Goal: Task Accomplishment & Management: Use online tool/utility

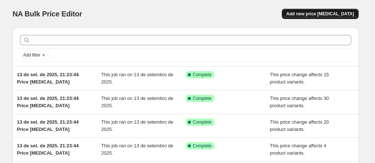
click at [323, 16] on span "Add new price [MEDICAL_DATA]" at bounding box center [320, 14] width 68 height 6
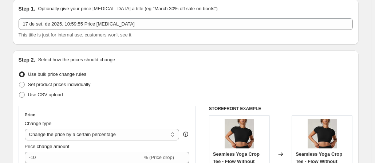
scroll to position [73, 0]
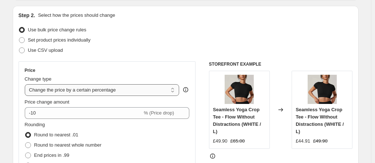
click at [109, 88] on select "Change the price to a certain amount Change the price by a certain amount Chang…" at bounding box center [102, 90] width 155 height 12
select select "no_change"
click at [26, 84] on select "Change the price to a certain amount Change the price by a certain amount Chang…" at bounding box center [102, 90] width 155 height 12
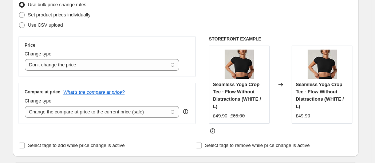
scroll to position [109, 0]
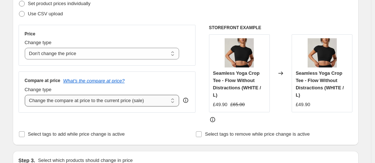
click at [135, 99] on select "Change the compare at price to the current price (sale) Change the compare at p…" at bounding box center [102, 101] width 155 height 12
select select "to"
click at [26, 95] on select "Change the compare at price to the current price (sale) Change the compare at p…" at bounding box center [102, 101] width 155 height 12
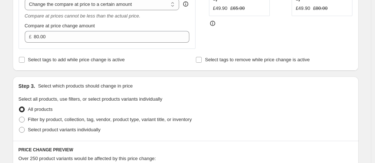
scroll to position [255, 0]
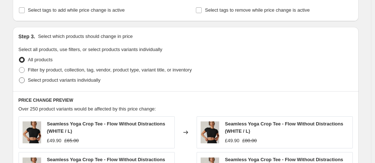
click at [24, 79] on span at bounding box center [22, 80] width 6 height 6
click at [19, 78] on input "Select product variants individually" at bounding box center [19, 77] width 0 height 0
radio input "true"
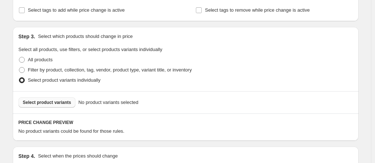
click at [66, 103] on span "Select product variants" at bounding box center [47, 102] width 48 height 6
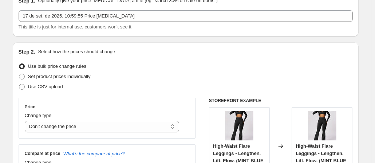
scroll to position [146, 0]
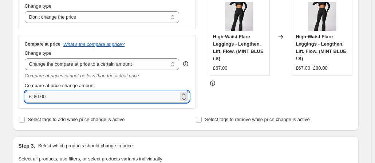
click at [103, 96] on input "80.00" at bounding box center [106, 97] width 145 height 12
type input "89.00"
click at [173, 118] on div "Select tags to add while price change is active" at bounding box center [97, 119] width 157 height 10
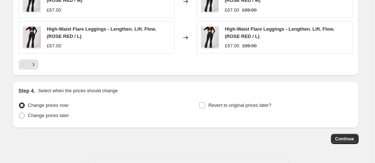
scroll to position [539, 0]
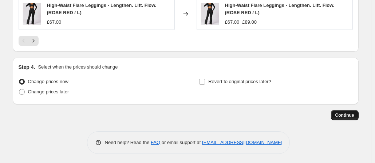
click at [348, 114] on span "Continue" at bounding box center [344, 115] width 19 height 6
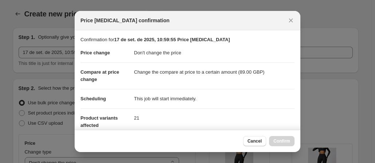
scroll to position [0, 0]
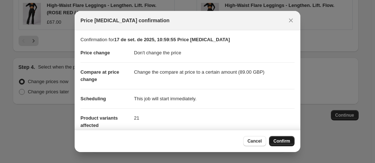
click at [281, 139] on span "Confirm" at bounding box center [281, 141] width 17 height 6
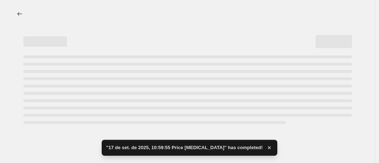
select select "no_change"
select select "to"
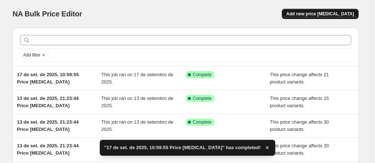
click at [330, 18] on button "Add new price [MEDICAL_DATA]" at bounding box center [320, 14] width 76 height 10
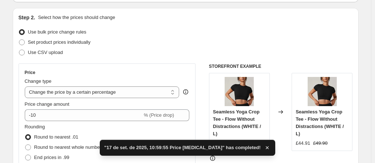
scroll to position [109, 0]
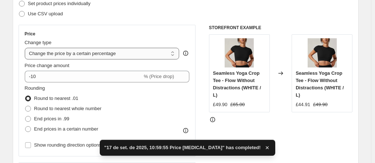
click at [75, 57] on select "Change the price to a certain amount Change the price by a certain amount Chang…" at bounding box center [102, 54] width 155 height 12
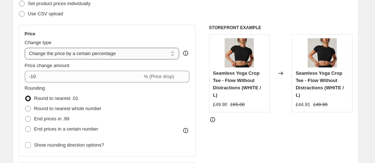
select select "no_change"
click at [26, 48] on select "Change the price to a certain amount Change the price by a certain amount Chang…" at bounding box center [102, 54] width 155 height 12
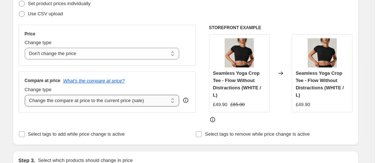
click at [84, 101] on select "Change the compare at price to the current price (sale) Change the compare at p…" at bounding box center [102, 101] width 155 height 12
select select "to"
click at [26, 95] on select "Change the compare at price to the current price (sale) Change the compare at p…" at bounding box center [102, 101] width 155 height 12
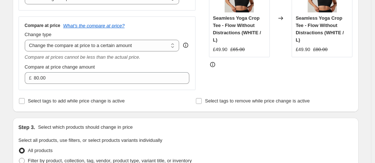
scroll to position [255, 0]
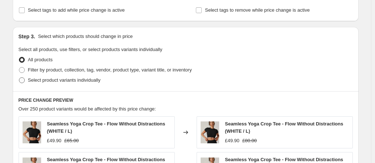
click at [37, 80] on span "Select product variants individually" at bounding box center [64, 79] width 72 height 5
click at [19, 78] on input "Select product variants individually" at bounding box center [19, 77] width 0 height 0
radio input "true"
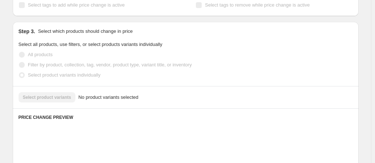
scroll to position [291, 0]
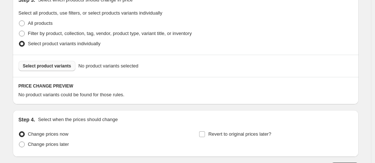
click at [50, 63] on button "Select product variants" at bounding box center [47, 66] width 57 height 10
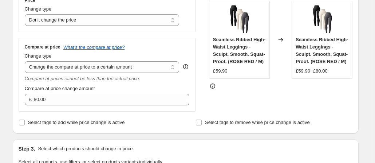
scroll to position [109, 0]
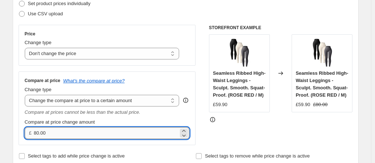
click at [53, 132] on input "80.00" at bounding box center [106, 133] width 145 height 12
type input "79.00"
click at [202, 142] on div "Price Change type Change the price to a certain amount Change the price by a ce…" at bounding box center [186, 85] width 334 height 120
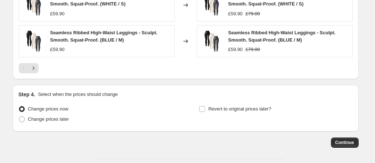
scroll to position [539, 0]
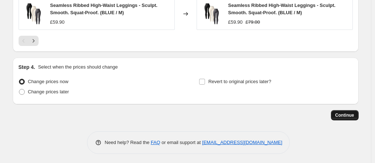
click at [349, 112] on span "Continue" at bounding box center [344, 115] width 19 height 6
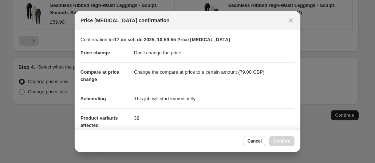
scroll to position [0, 0]
click at [282, 139] on span "Confirm" at bounding box center [281, 141] width 17 height 6
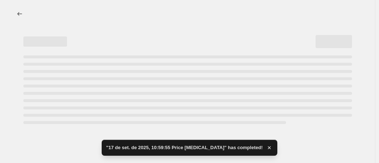
select select "no_change"
select select "to"
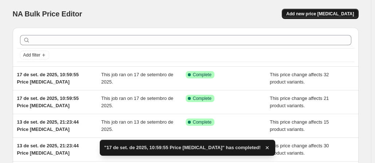
click at [325, 16] on span "Add new price [MEDICAL_DATA]" at bounding box center [320, 14] width 68 height 6
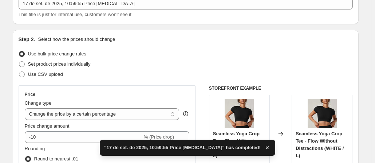
scroll to position [109, 0]
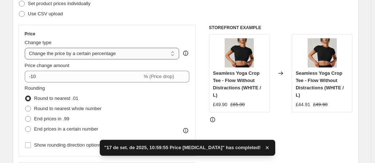
click at [119, 52] on select "Change the price to a certain amount Change the price by a certain amount Chang…" at bounding box center [102, 54] width 155 height 12
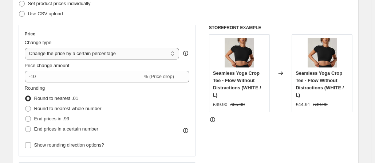
select select "no_change"
click at [26, 48] on select "Change the price to a certain amount Change the price by a certain amount Chang…" at bounding box center [102, 54] width 155 height 12
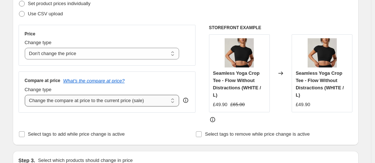
click at [89, 100] on select "Change the compare at price to the current price (sale) Change the compare at p…" at bounding box center [102, 101] width 155 height 12
select select "to"
click at [26, 95] on select "Change the compare at price to the current price (sale) Change the compare at p…" at bounding box center [102, 101] width 155 height 12
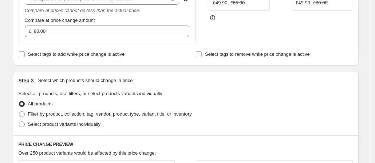
scroll to position [255, 0]
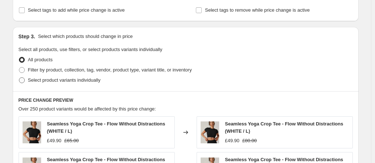
click at [23, 80] on span at bounding box center [22, 80] width 6 height 6
click at [19, 78] on input "Select product variants individually" at bounding box center [19, 77] width 0 height 0
radio input "true"
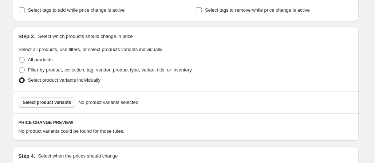
click at [42, 104] on span "Select product variants" at bounding box center [47, 102] width 48 height 6
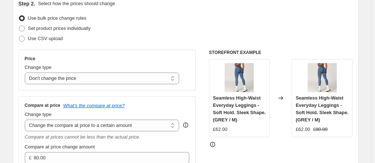
scroll to position [146, 0]
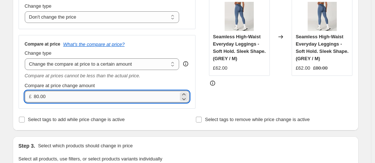
click at [60, 98] on input "80.00" at bounding box center [106, 97] width 145 height 12
type input "95.00"
click at [155, 114] on div "Select tags to add while price change is active" at bounding box center [97, 119] width 157 height 10
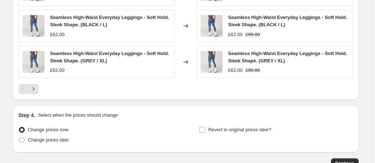
scroll to position [539, 0]
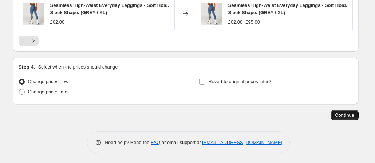
click at [345, 112] on span "Continue" at bounding box center [344, 115] width 19 height 6
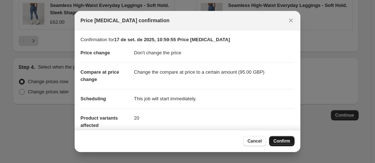
click at [288, 139] on span "Confirm" at bounding box center [281, 141] width 17 height 6
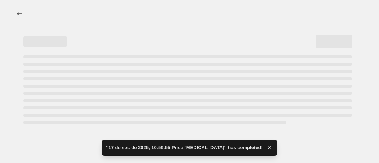
select select "no_change"
select select "to"
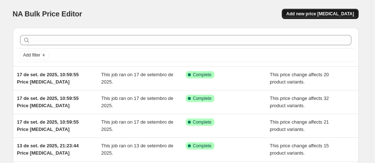
click at [318, 16] on span "Add new price [MEDICAL_DATA]" at bounding box center [320, 14] width 68 height 6
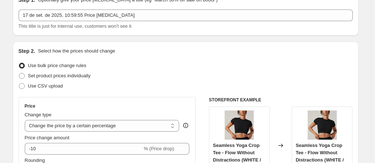
scroll to position [73, 0]
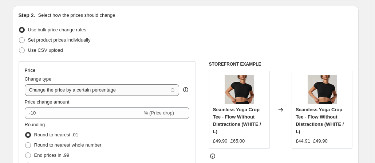
click at [59, 88] on select "Change the price to a certain amount Change the price by a certain amount Chang…" at bounding box center [102, 90] width 155 height 12
select select "no_change"
click at [26, 84] on select "Change the price to a certain amount Change the price by a certain amount Chang…" at bounding box center [102, 90] width 155 height 12
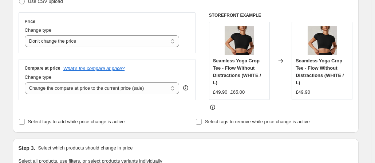
scroll to position [146, 0]
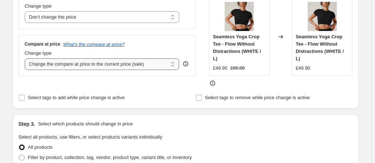
click at [116, 64] on select "Change the compare at price to the current price (sale) Change the compare at p…" at bounding box center [102, 64] width 155 height 12
select select "to"
click at [26, 58] on select "Change the compare at price to the current price (sale) Change the compare at p…" at bounding box center [102, 64] width 155 height 12
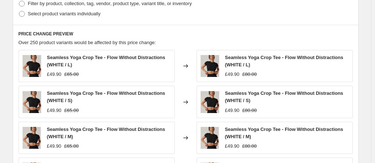
scroll to position [291, 0]
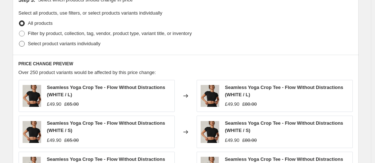
click at [20, 44] on span at bounding box center [22, 44] width 6 height 6
click at [19, 41] on input "Select product variants individually" at bounding box center [19, 41] width 0 height 0
radio input "true"
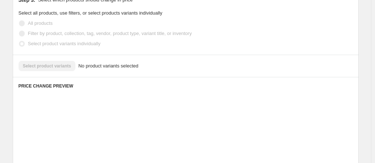
click at [20, 44] on span at bounding box center [22, 44] width 6 height 6
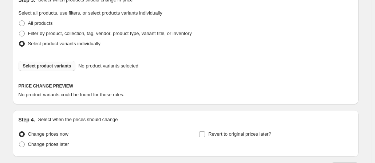
click at [50, 64] on span "Select product variants" at bounding box center [47, 66] width 48 height 6
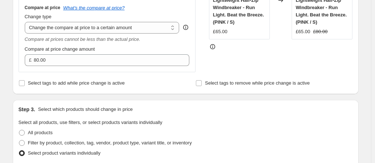
scroll to position [146, 0]
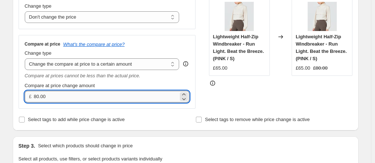
click at [59, 94] on input "80.00" at bounding box center [106, 97] width 145 height 12
type input "99.00"
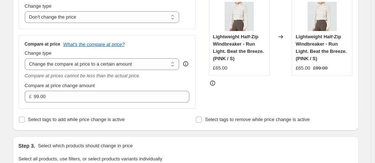
click at [148, 110] on div "Step 2. Select how the prices should change Use bulk price change rules Set pro…" at bounding box center [186, 32] width 334 height 186
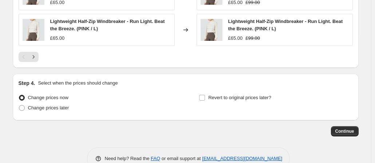
scroll to position [539, 0]
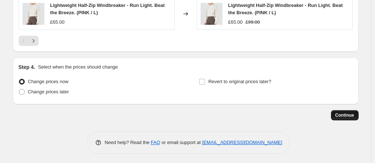
click at [344, 112] on span "Continue" at bounding box center [344, 115] width 19 height 6
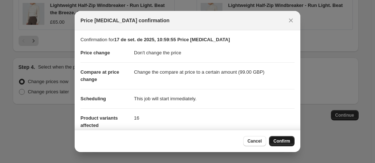
click at [288, 141] on span "Confirm" at bounding box center [281, 141] width 17 height 6
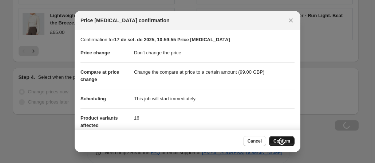
scroll to position [539, 0]
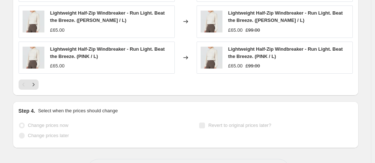
select select "no_change"
select select "to"
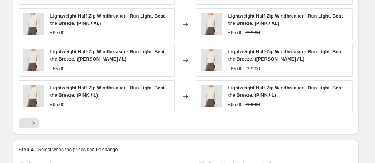
scroll to position [0, 0]
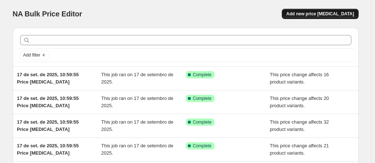
click at [318, 13] on span "Add new price [MEDICAL_DATA]" at bounding box center [320, 14] width 68 height 6
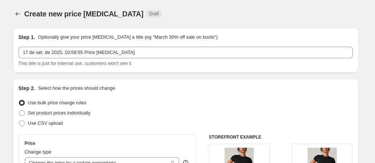
scroll to position [73, 0]
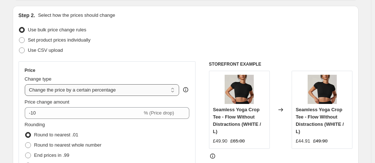
click at [100, 92] on select "Change the price to a certain amount Change the price by a certain amount Chang…" at bounding box center [102, 90] width 155 height 12
select select "no_change"
click at [26, 84] on select "Change the price to a certain amount Change the price by a certain amount Chang…" at bounding box center [102, 90] width 155 height 12
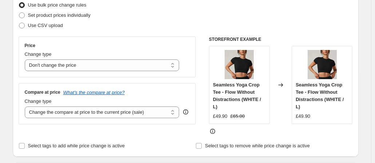
scroll to position [109, 0]
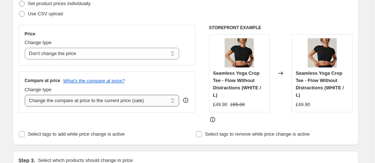
click at [90, 99] on select "Change the compare at price to the current price (sale) Change the compare at p…" at bounding box center [102, 101] width 155 height 12
select select "to"
click at [26, 95] on select "Change the compare at price to the current price (sale) Change the compare at p…" at bounding box center [102, 101] width 155 height 12
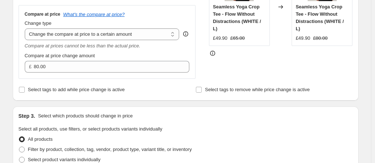
scroll to position [218, 0]
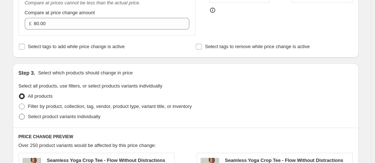
click at [25, 115] on span at bounding box center [22, 117] width 6 height 6
click at [19, 114] on input "Select product variants individually" at bounding box center [19, 114] width 0 height 0
radio input "true"
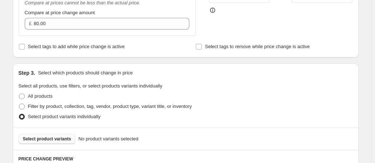
click at [36, 137] on span "Select product variants" at bounding box center [47, 139] width 48 height 6
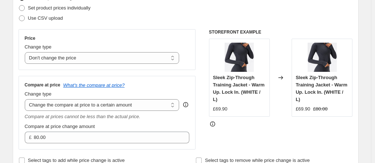
scroll to position [146, 0]
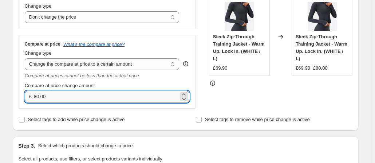
click at [88, 96] on input "80.00" at bounding box center [106, 97] width 145 height 12
type input "109.90"
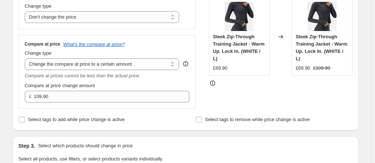
click at [151, 115] on div "Select tags to add while price change is active" at bounding box center [97, 119] width 157 height 10
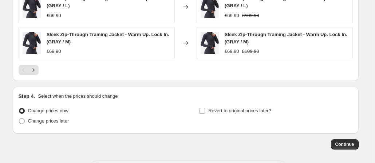
scroll to position [539, 0]
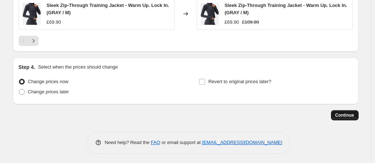
click at [341, 112] on span "Continue" at bounding box center [344, 115] width 19 height 6
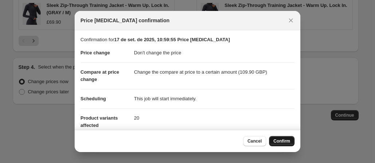
click at [286, 140] on span "Confirm" at bounding box center [281, 141] width 17 height 6
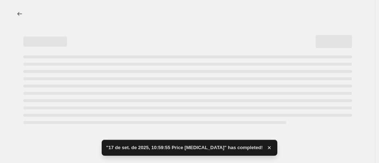
select select "no_change"
select select "to"
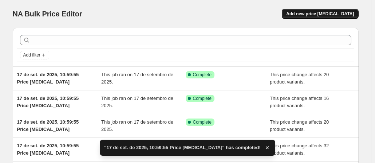
click at [318, 17] on button "Add new price [MEDICAL_DATA]" at bounding box center [320, 14] width 76 height 10
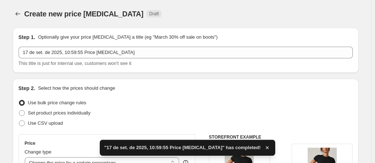
scroll to position [146, 0]
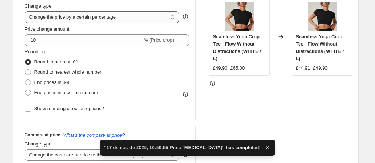
click at [105, 18] on select "Change the price to a certain amount Change the price by a certain amount Chang…" at bounding box center [102, 17] width 155 height 12
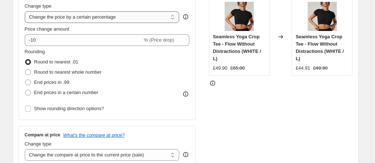
select select "no_change"
click at [26, 11] on select "Change the price to a certain amount Change the price by a certain amount Chang…" at bounding box center [102, 17] width 155 height 12
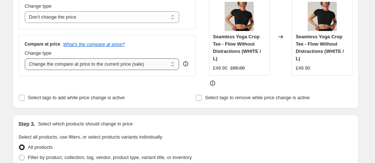
click at [90, 63] on select "Change the compare at price to the current price (sale) Change the compare at p…" at bounding box center [102, 64] width 155 height 12
select select "to"
click at [26, 58] on select "Change the compare at price to the current price (sale) Change the compare at p…" at bounding box center [102, 64] width 155 height 12
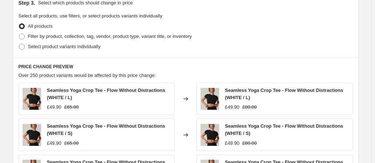
scroll to position [291, 0]
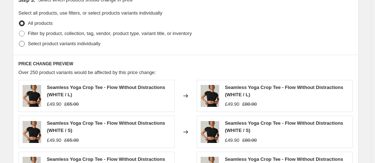
click at [21, 45] on span at bounding box center [22, 44] width 6 height 6
click at [19, 41] on input "Select product variants individually" at bounding box center [19, 41] width 0 height 0
radio input "true"
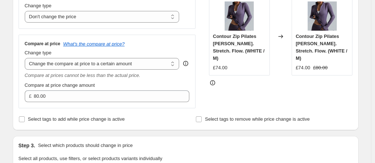
scroll to position [182, 0]
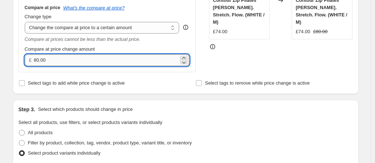
click at [62, 60] on input "80.00" at bounding box center [106, 60] width 145 height 12
type input "127.00"
click at [171, 83] on div "Select tags to add while price change is active" at bounding box center [97, 83] width 157 height 10
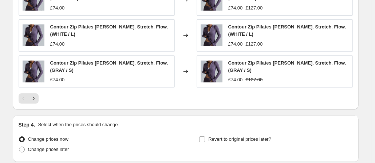
scroll to position [539, 0]
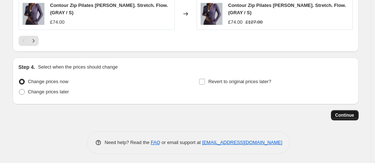
click at [352, 117] on button "Continue" at bounding box center [345, 115] width 28 height 10
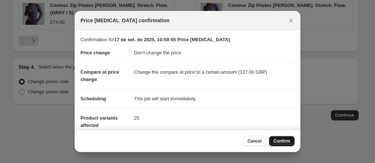
click at [281, 140] on span "Confirm" at bounding box center [281, 141] width 17 height 6
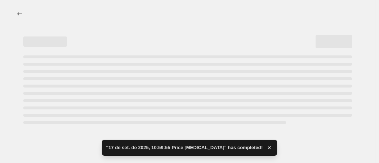
select select "no_change"
select select "to"
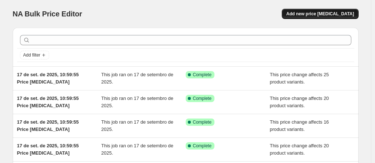
click at [334, 19] on button "Add new price [MEDICAL_DATA]" at bounding box center [320, 14] width 76 height 10
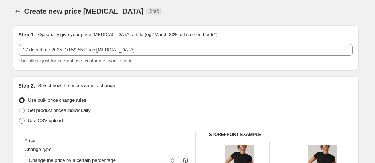
scroll to position [73, 0]
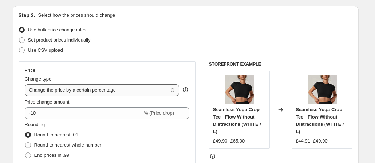
click at [84, 95] on select "Change the price to a certain amount Change the price by a certain amount Chang…" at bounding box center [102, 90] width 155 height 12
select select "no_change"
click at [26, 84] on select "Change the price to a certain amount Change the price by a certain amount Chang…" at bounding box center [102, 90] width 155 height 12
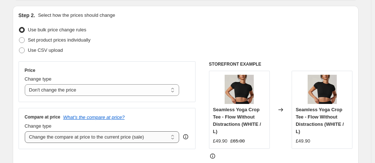
click at [74, 137] on select "Change the compare at price to the current price (sale) Change the compare at p…" at bounding box center [102, 137] width 155 height 12
select select "to"
click at [26, 131] on select "Change the compare at price to the current price (sale) Change the compare at p…" at bounding box center [102, 137] width 155 height 12
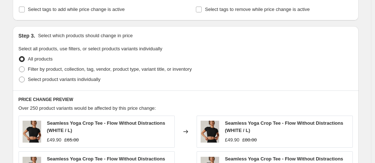
scroll to position [291, 0]
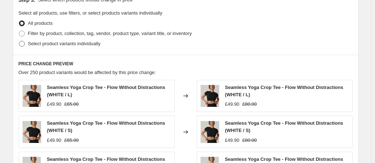
click at [20, 42] on span at bounding box center [22, 43] width 7 height 7
click at [19, 41] on input "Select product variants individually" at bounding box center [19, 41] width 0 height 0
radio input "true"
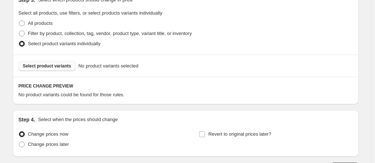
click at [47, 65] on span "Select product variants" at bounding box center [47, 66] width 48 height 6
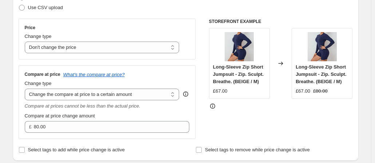
scroll to position [182, 0]
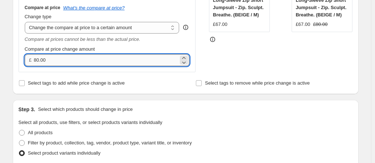
click at [64, 61] on input "80.00" at bounding box center [106, 60] width 145 height 12
type input "89.90"
click at [162, 80] on div "Select tags to add while price change is active" at bounding box center [97, 83] width 157 height 10
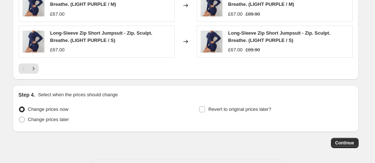
scroll to position [539, 0]
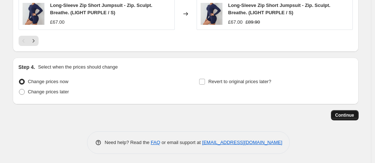
click at [349, 115] on span "Continue" at bounding box center [344, 115] width 19 height 6
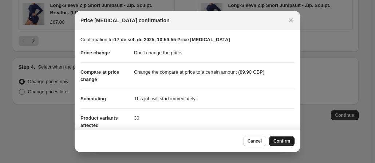
click at [281, 142] on span "Confirm" at bounding box center [281, 141] width 17 height 6
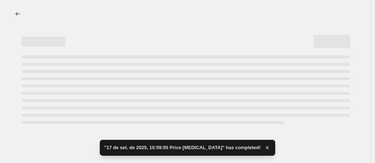
select select "no_change"
select select "to"
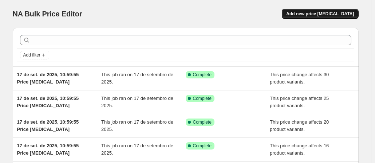
click at [334, 15] on span "Add new price [MEDICAL_DATA]" at bounding box center [320, 14] width 68 height 6
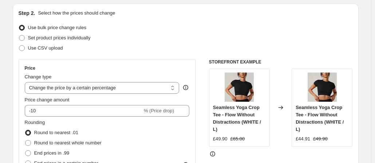
scroll to position [146, 0]
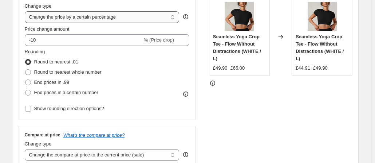
click at [108, 22] on select "Change the price to a certain amount Change the price by a certain amount Chang…" at bounding box center [102, 17] width 155 height 12
select select "no_change"
click at [26, 11] on select "Change the price to a certain amount Change the price by a certain amount Chang…" at bounding box center [102, 17] width 155 height 12
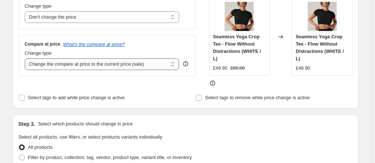
click at [98, 62] on select "Change the compare at price to the current price (sale) Change the compare at p…" at bounding box center [102, 64] width 155 height 12
select select "to"
click at [26, 58] on select "Change the compare at price to the current price (sale) Change the compare at p…" at bounding box center [102, 64] width 155 height 12
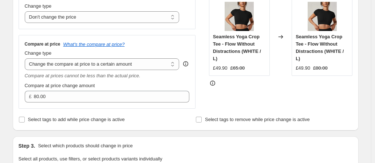
scroll to position [255, 0]
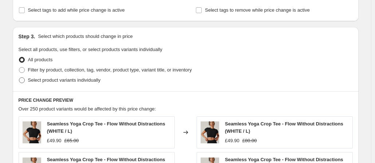
click at [25, 80] on span at bounding box center [22, 80] width 7 height 7
click at [19, 78] on input "Select product variants individually" at bounding box center [19, 77] width 0 height 0
radio input "true"
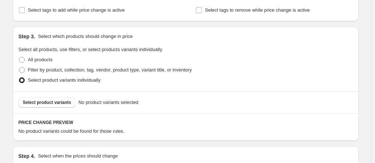
click at [45, 104] on span "Select product variants" at bounding box center [47, 102] width 48 height 6
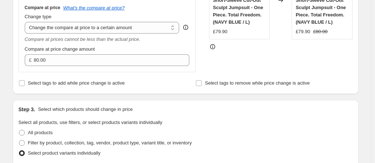
scroll to position [109, 0]
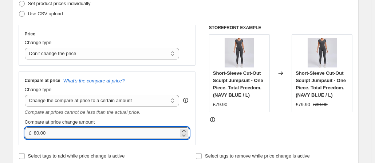
click at [63, 134] on input "80.00" at bounding box center [106, 133] width 145 height 12
type input "97.00"
click at [150, 151] on div "Select tags to add while price change is active" at bounding box center [97, 156] width 157 height 10
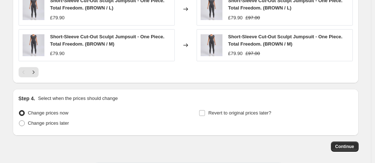
scroll to position [539, 0]
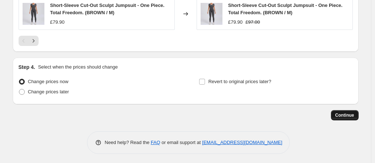
click at [343, 115] on span "Continue" at bounding box center [344, 115] width 19 height 6
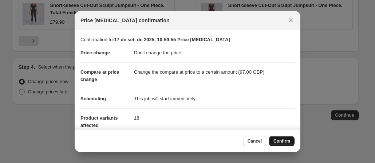
click at [285, 139] on span "Confirm" at bounding box center [281, 141] width 17 height 6
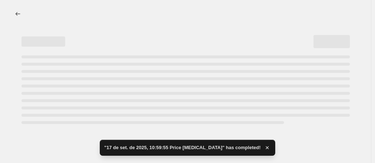
select select "no_change"
select select "to"
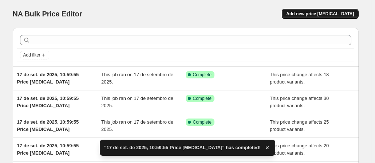
click at [314, 10] on button "Add new price [MEDICAL_DATA]" at bounding box center [320, 14] width 76 height 10
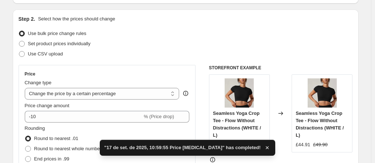
scroll to position [109, 0]
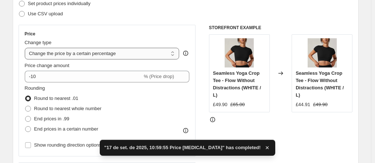
click at [98, 54] on select "Change the price to a certain amount Change the price by a certain amount Chang…" at bounding box center [102, 54] width 155 height 12
select select "no_change"
click at [26, 48] on select "Change the price to a certain amount Change the price by a certain amount Chang…" at bounding box center [102, 54] width 155 height 12
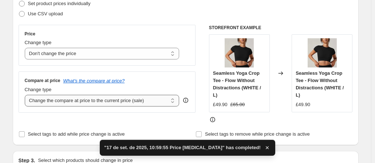
click at [81, 102] on select "Change the compare at price to the current price (sale) Change the compare at p…" at bounding box center [102, 101] width 155 height 12
select select "to"
click at [26, 95] on select "Change the compare at price to the current price (sale) Change the compare at p…" at bounding box center [102, 101] width 155 height 12
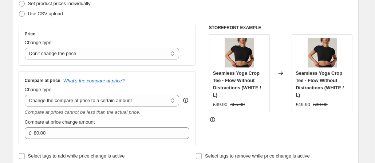
scroll to position [218, 0]
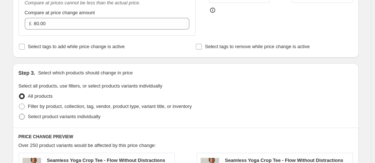
click at [22, 116] on span at bounding box center [22, 117] width 6 height 6
click at [19, 114] on input "Select product variants individually" at bounding box center [19, 114] width 0 height 0
radio input "true"
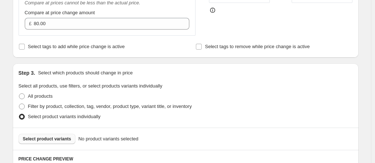
click at [48, 136] on span "Select product variants" at bounding box center [47, 139] width 48 height 6
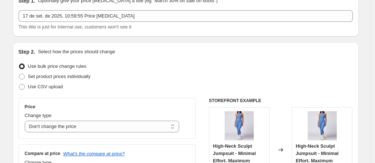
scroll to position [146, 0]
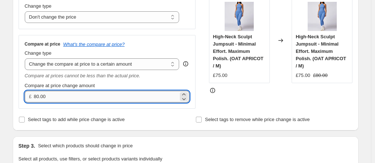
click at [77, 95] on input "80.00" at bounding box center [106, 97] width 145 height 12
type input "109.90"
click at [162, 114] on div "Select tags to add while price change is active" at bounding box center [97, 119] width 157 height 10
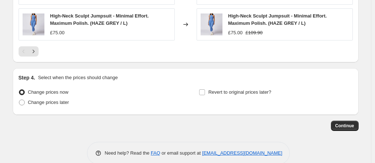
scroll to position [539, 0]
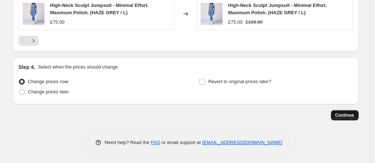
click at [348, 110] on button "Continue" at bounding box center [345, 115] width 28 height 10
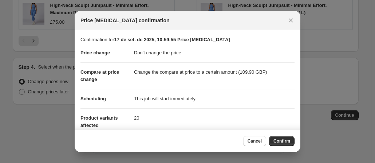
click at [281, 141] on span "Confirm" at bounding box center [281, 141] width 17 height 6
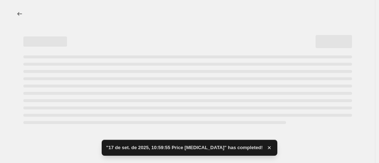
select select "no_change"
select select "to"
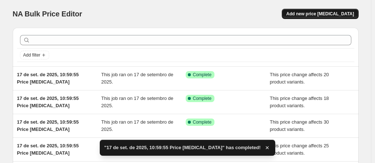
click at [309, 11] on button "Add new price [MEDICAL_DATA]" at bounding box center [320, 14] width 76 height 10
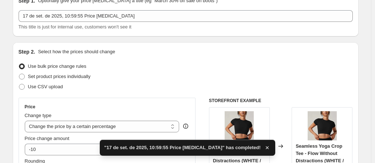
scroll to position [146, 0]
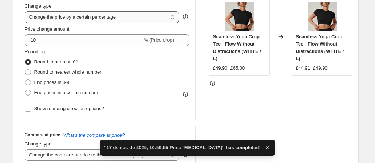
click at [107, 17] on select "Change the price to a certain amount Change the price by a certain amount Chang…" at bounding box center [102, 17] width 155 height 12
select select "no_change"
click at [26, 11] on select "Change the price to a certain amount Change the price by a certain amount Chang…" at bounding box center [102, 17] width 155 height 12
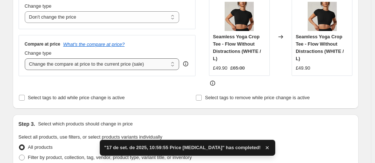
click at [102, 64] on select "Change the compare at price to the current price (sale) Change the compare at p…" at bounding box center [102, 64] width 155 height 12
select select "to"
click at [26, 58] on select "Change the compare at price to the current price (sale) Change the compare at p…" at bounding box center [102, 64] width 155 height 12
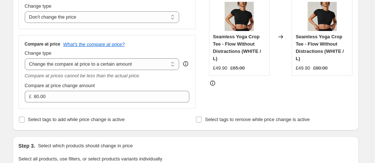
scroll to position [255, 0]
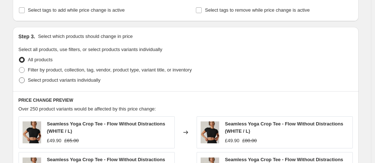
click at [22, 80] on span at bounding box center [22, 80] width 6 height 6
click at [19, 78] on input "Select product variants individually" at bounding box center [19, 77] width 0 height 0
radio input "true"
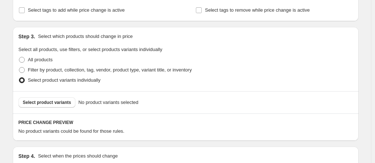
click at [50, 102] on span "Select product variants" at bounding box center [47, 102] width 48 height 6
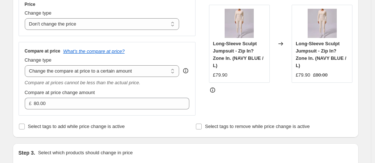
scroll to position [146, 0]
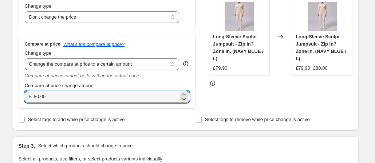
drag, startPoint x: 50, startPoint y: 97, endPoint x: 25, endPoint y: 96, distance: 24.8
click at [25, 96] on div "Compare at price What's the compare at price? Change type Change the compare at…" at bounding box center [107, 71] width 177 height 73
type input "119.00"
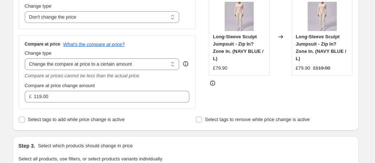
click at [165, 122] on div "Select tags to add while price change is active" at bounding box center [97, 119] width 157 height 10
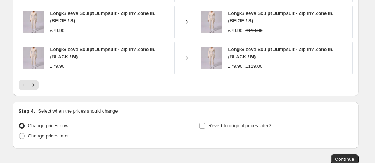
scroll to position [539, 0]
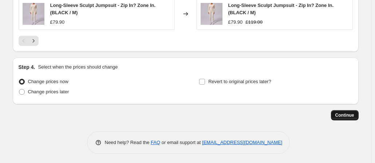
click at [348, 112] on span "Continue" at bounding box center [344, 115] width 19 height 6
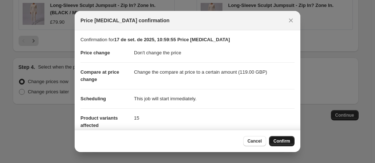
click at [283, 140] on span "Confirm" at bounding box center [281, 141] width 17 height 6
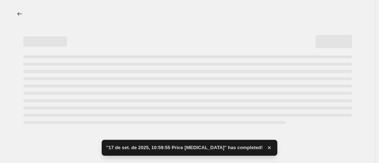
select select "no_change"
select select "to"
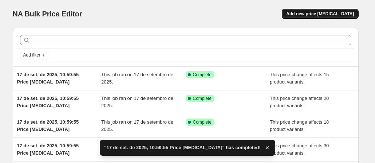
click at [323, 15] on span "Add new price [MEDICAL_DATA]" at bounding box center [320, 14] width 68 height 6
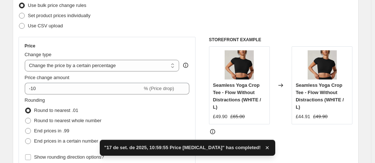
scroll to position [73, 0]
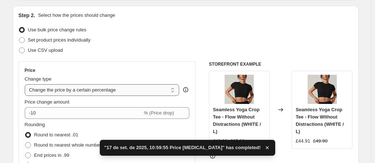
click at [92, 91] on select "Change the price to a certain amount Change the price by a certain amount Chang…" at bounding box center [102, 90] width 155 height 12
select select "no_change"
click at [26, 84] on select "Change the price to a certain amount Change the price by a certain amount Chang…" at bounding box center [102, 90] width 155 height 12
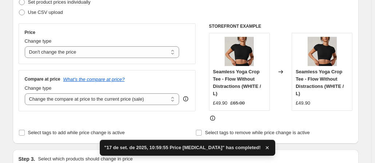
scroll to position [146, 0]
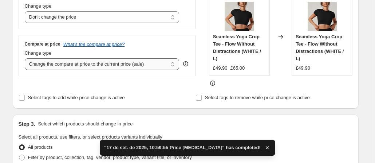
click at [109, 61] on select "Change the compare at price to the current price (sale) Change the compare at p…" at bounding box center [102, 64] width 155 height 12
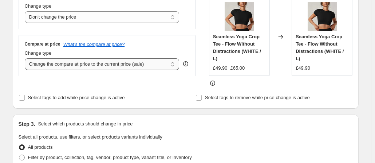
select select "to"
click at [26, 58] on select "Change the compare at price to the current price (sale) Change the compare at p…" at bounding box center [102, 64] width 155 height 12
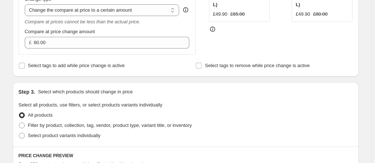
scroll to position [255, 0]
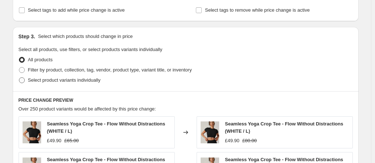
click at [25, 80] on span at bounding box center [22, 80] width 6 height 6
click at [19, 78] on input "Select product variants individually" at bounding box center [19, 77] width 0 height 0
radio input "true"
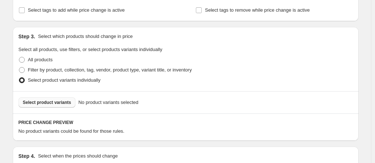
click at [50, 101] on span "Select product variants" at bounding box center [47, 102] width 48 height 6
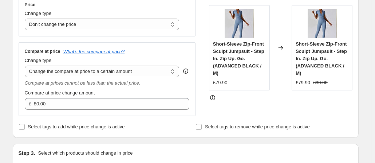
scroll to position [146, 0]
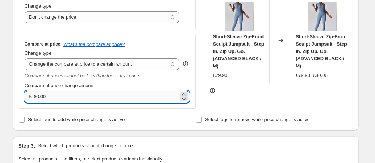
click at [63, 98] on input "80.00" at bounding box center [106, 97] width 145 height 12
type input "119.00"
click at [169, 120] on div "Select tags to add while price change is active" at bounding box center [97, 119] width 157 height 10
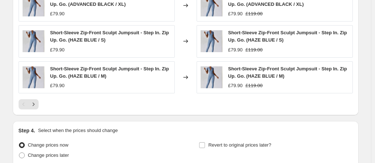
scroll to position [539, 0]
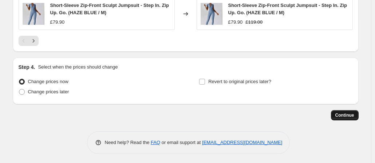
click at [340, 112] on span "Continue" at bounding box center [344, 115] width 19 height 6
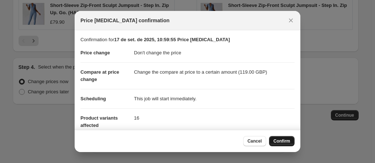
click at [277, 137] on button "Confirm" at bounding box center [281, 141] width 25 height 10
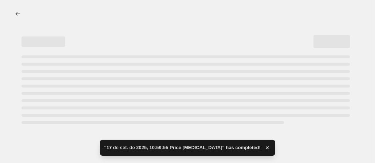
select select "no_change"
select select "to"
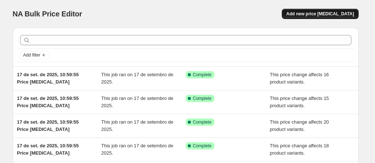
click at [317, 19] on button "Add new price [MEDICAL_DATA]" at bounding box center [320, 14] width 76 height 10
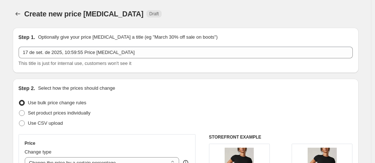
scroll to position [146, 0]
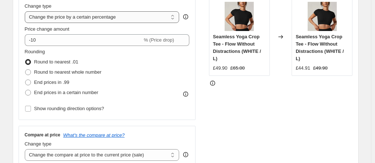
click at [120, 16] on select "Change the price to a certain amount Change the price by a certain amount Chang…" at bounding box center [102, 17] width 155 height 12
select select "no_change"
click at [26, 11] on select "Change the price to a certain amount Change the price by a certain amount Chang…" at bounding box center [102, 17] width 155 height 12
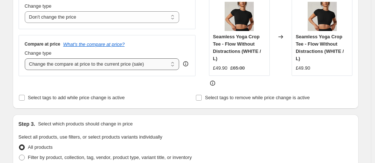
click at [91, 65] on select "Change the compare at price to the current price (sale) Change the compare at p…" at bounding box center [102, 64] width 155 height 12
select select "to"
click at [26, 58] on select "Change the compare at price to the current price (sale) Change the compare at p…" at bounding box center [102, 64] width 155 height 12
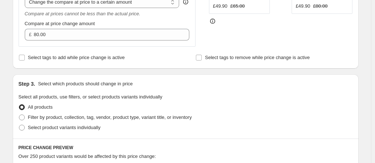
scroll to position [291, 0]
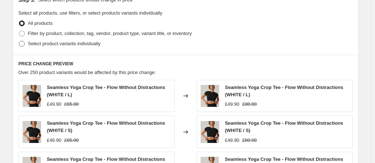
click at [24, 44] on span at bounding box center [22, 44] width 6 height 6
click at [19, 41] on input "Select product variants individually" at bounding box center [19, 41] width 0 height 0
radio input "true"
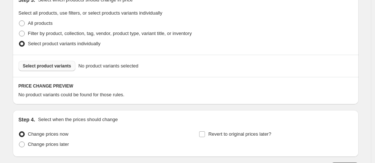
click at [55, 64] on span "Select product variants" at bounding box center [47, 66] width 48 height 6
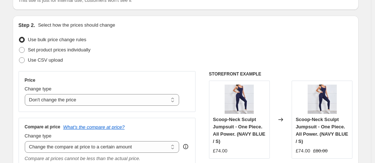
scroll to position [109, 0]
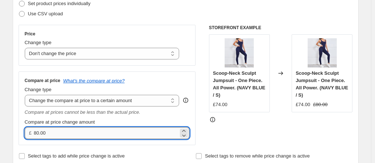
click at [65, 131] on input "80.00" at bounding box center [106, 133] width 145 height 12
type input "97.00"
click at [141, 145] on div "Step 2. Select how the prices should change Use bulk price change rules Set pro…" at bounding box center [186, 68] width 334 height 186
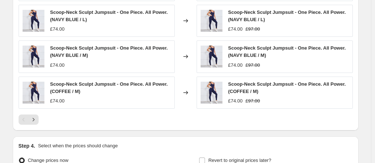
scroll to position [539, 0]
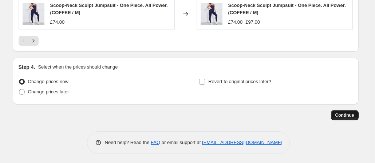
click at [346, 114] on span "Continue" at bounding box center [344, 115] width 19 height 6
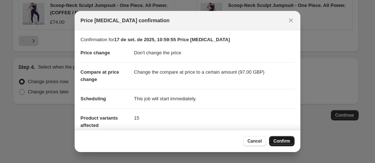
click at [284, 136] on button "Confirm" at bounding box center [281, 141] width 25 height 10
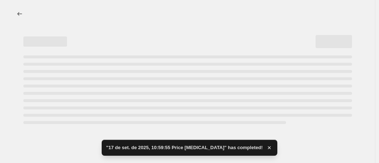
select select "no_change"
select select "to"
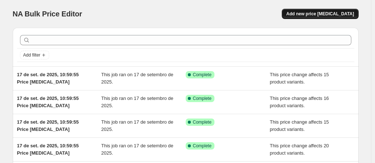
click at [335, 15] on span "Add new price [MEDICAL_DATA]" at bounding box center [320, 14] width 68 height 6
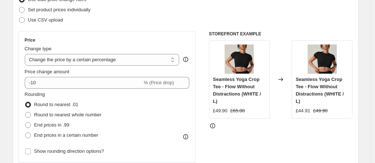
scroll to position [109, 0]
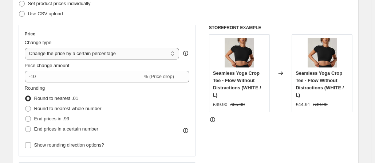
click at [101, 55] on select "Change the price to a certain amount Change the price by a certain amount Chang…" at bounding box center [102, 54] width 155 height 12
select select "pc"
type input "50"
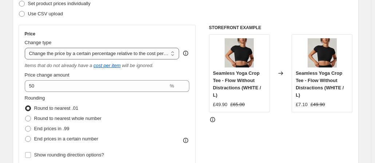
click at [119, 55] on select "Change the price to a certain amount Change the price by a certain amount Chang…" at bounding box center [102, 54] width 155 height 12
select select "no_change"
click at [26, 48] on select "Change the price to a certain amount Change the price by a certain amount Chang…" at bounding box center [102, 54] width 155 height 12
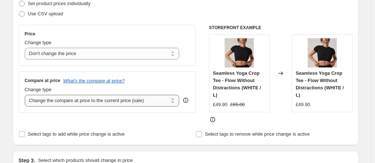
click at [91, 102] on select "Change the compare at price to the current price (sale) Change the compare at p…" at bounding box center [102, 101] width 155 height 12
select select "to"
click at [26, 95] on select "Change the compare at price to the current price (sale) Change the compare at p…" at bounding box center [102, 101] width 155 height 12
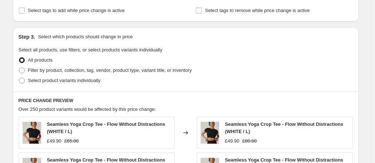
scroll to position [255, 0]
click at [22, 79] on span at bounding box center [22, 80] width 6 height 6
click at [19, 78] on input "Select product variants individually" at bounding box center [19, 77] width 0 height 0
radio input "true"
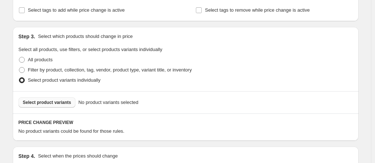
click at [47, 104] on span "Select product variants" at bounding box center [47, 102] width 48 height 6
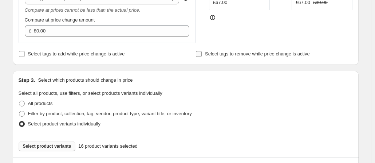
scroll to position [175, 0]
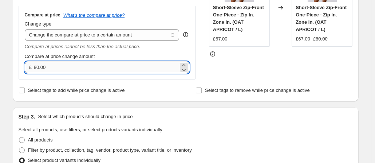
click at [57, 67] on input "80.00" at bounding box center [106, 68] width 145 height 12
type input "97.00"
click at [153, 91] on div "Select tags to add while price change is active" at bounding box center [97, 90] width 157 height 10
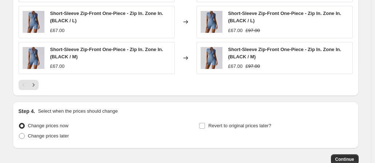
scroll to position [539, 0]
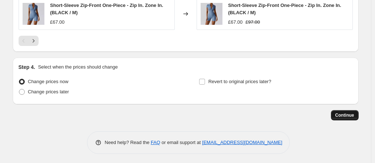
click at [348, 113] on span "Continue" at bounding box center [344, 115] width 19 height 6
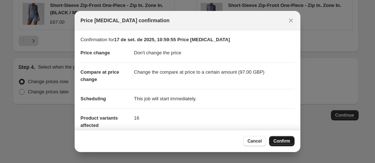
click at [281, 140] on span "Confirm" at bounding box center [281, 141] width 17 height 6
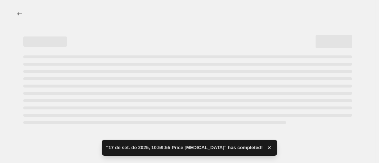
select select "no_change"
select select "to"
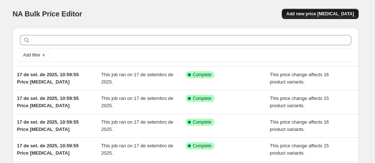
click at [332, 13] on span "Add new price [MEDICAL_DATA]" at bounding box center [320, 14] width 68 height 6
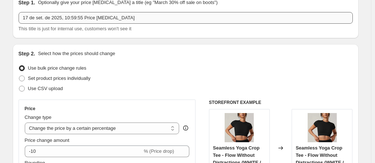
scroll to position [109, 0]
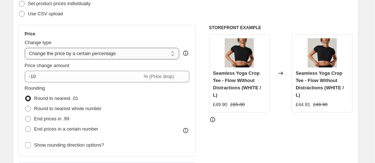
click at [104, 56] on select "Change the price to a certain amount Change the price by a certain amount Chang…" at bounding box center [102, 54] width 155 height 12
select select "no_change"
click at [26, 48] on select "Change the price to a certain amount Change the price by a certain amount Chang…" at bounding box center [102, 54] width 155 height 12
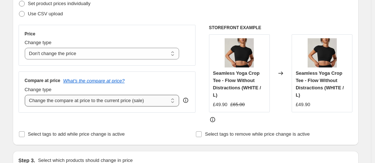
click at [93, 103] on select "Change the compare at price to the current price (sale) Change the compare at p…" at bounding box center [102, 101] width 155 height 12
select select "to"
click at [26, 95] on select "Change the compare at price to the current price (sale) Change the compare at p…" at bounding box center [102, 101] width 155 height 12
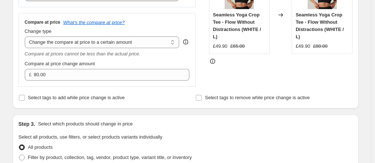
scroll to position [218, 0]
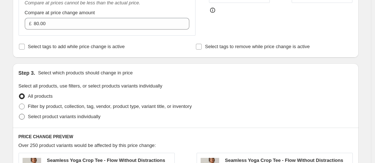
click at [27, 115] on label "Select product variants individually" at bounding box center [60, 116] width 82 height 10
click at [19, 114] on input "Select product variants individually" at bounding box center [19, 114] width 0 height 0
radio input "true"
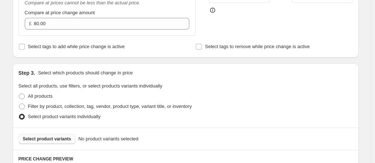
click at [45, 135] on button "Select product variants" at bounding box center [47, 139] width 57 height 10
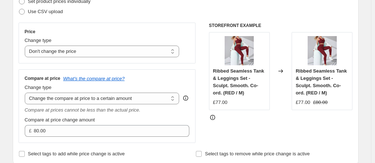
scroll to position [182, 0]
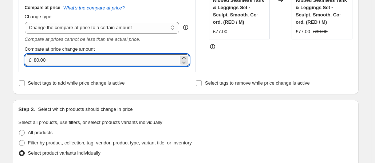
click at [58, 57] on input "80.00" at bounding box center [106, 60] width 145 height 12
type input "129.90"
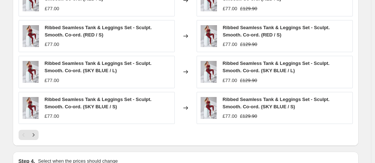
scroll to position [539, 0]
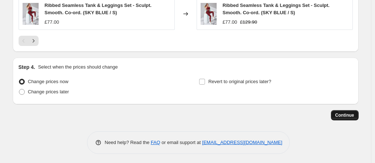
click at [347, 115] on span "Continue" at bounding box center [344, 115] width 19 height 6
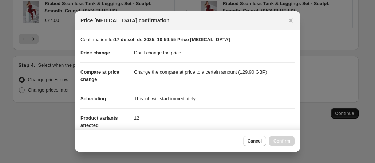
scroll to position [0, 0]
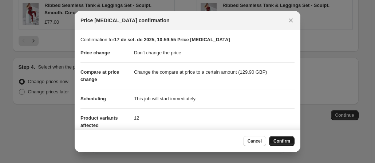
click at [280, 138] on button "Confirm" at bounding box center [281, 141] width 25 height 10
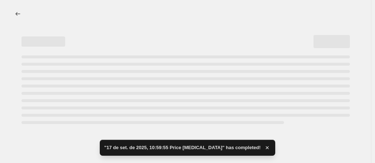
select select "no_change"
select select "to"
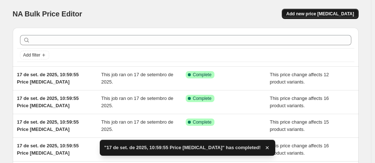
click at [321, 18] on button "Add new price [MEDICAL_DATA]" at bounding box center [320, 14] width 76 height 10
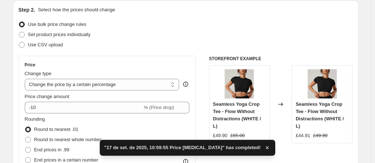
scroll to position [109, 0]
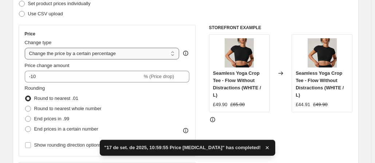
click at [82, 52] on select "Change the price to a certain amount Change the price by a certain amount Chang…" at bounding box center [102, 54] width 155 height 12
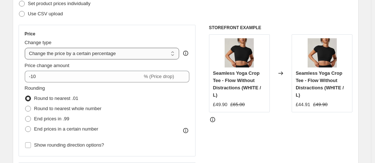
select select "no_change"
click at [26, 48] on select "Change the price to a certain amount Change the price by a certain amount Chang…" at bounding box center [102, 54] width 155 height 12
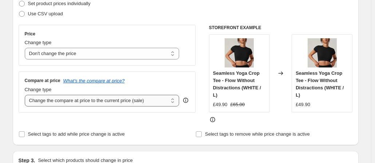
click at [84, 101] on select "Change the compare at price to the current price (sale) Change the compare at p…" at bounding box center [102, 101] width 155 height 12
select select "to"
click at [26, 95] on select "Change the compare at price to the current price (sale) Change the compare at p…" at bounding box center [102, 101] width 155 height 12
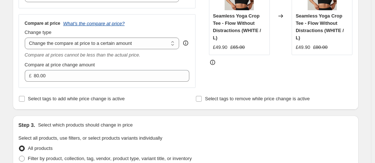
scroll to position [218, 0]
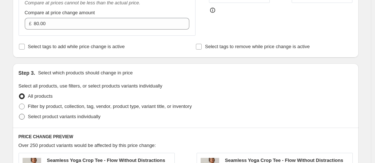
click at [24, 116] on span at bounding box center [22, 117] width 6 height 6
click at [19, 114] on input "Select product variants individually" at bounding box center [19, 114] width 0 height 0
radio input "true"
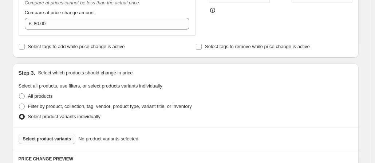
click at [41, 136] on span "Select product variants" at bounding box center [47, 139] width 48 height 6
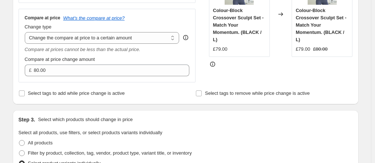
scroll to position [146, 0]
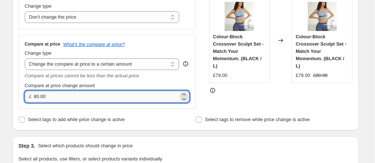
click at [64, 96] on input "80.00" at bounding box center [106, 97] width 145 height 12
type input "137.00"
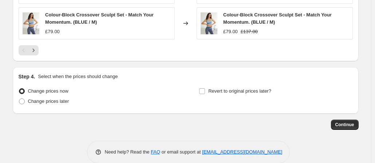
scroll to position [539, 0]
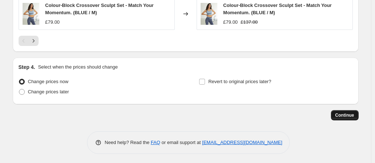
click at [349, 112] on span "Continue" at bounding box center [344, 115] width 19 height 6
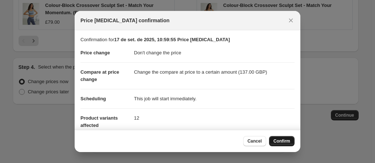
click at [283, 141] on span "Confirm" at bounding box center [281, 141] width 17 height 6
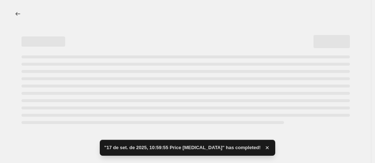
select select "no_change"
select select "to"
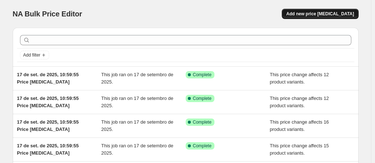
click at [329, 11] on button "Add new price [MEDICAL_DATA]" at bounding box center [320, 14] width 76 height 10
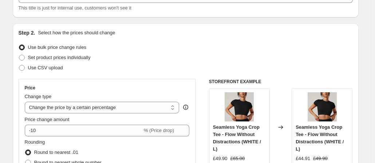
scroll to position [109, 0]
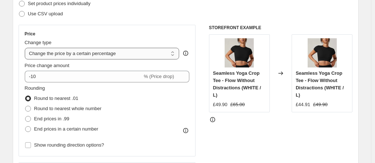
click at [89, 57] on select "Change the price to a certain amount Change the price by a certain amount Chang…" at bounding box center [102, 54] width 155 height 12
select select "no_change"
click at [26, 48] on select "Change the price to a certain amount Change the price by a certain amount Chang…" at bounding box center [102, 54] width 155 height 12
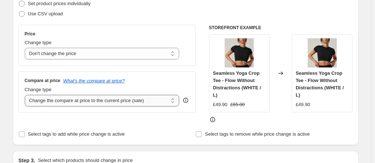
click at [84, 97] on select "Change the compare at price to the current price (sale) Change the compare at p…" at bounding box center [102, 101] width 155 height 12
select select "to"
click at [26, 95] on select "Change the compare at price to the current price (sale) Change the compare at p…" at bounding box center [102, 101] width 155 height 12
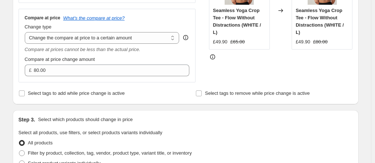
scroll to position [255, 0]
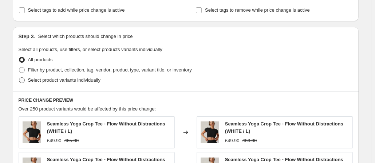
click at [21, 78] on span at bounding box center [22, 80] width 6 height 6
click at [19, 78] on input "Select product variants individually" at bounding box center [19, 77] width 0 height 0
radio input "true"
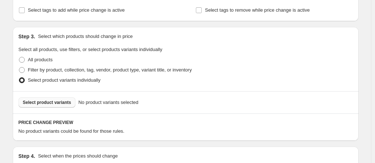
click at [44, 99] on button "Select product variants" at bounding box center [47, 102] width 57 height 10
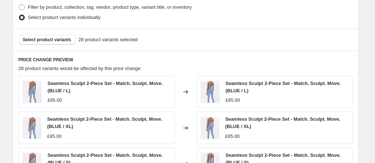
scroll to position [211, 0]
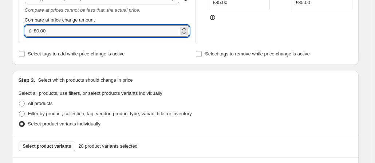
click at [55, 29] on input "80.00" at bounding box center [106, 31] width 145 height 12
type input "149.90"
click at [160, 65] on div "Step 1. Optionally give your price [MEDICAL_DATA] a title (eg "March 30% off sa…" at bounding box center [183, 129] width 352 height 637
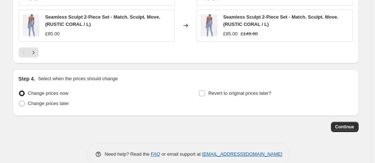
scroll to position [539, 0]
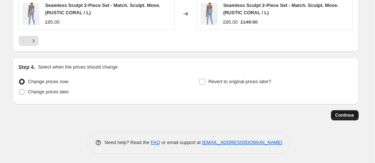
click at [344, 114] on span "Continue" at bounding box center [344, 115] width 19 height 6
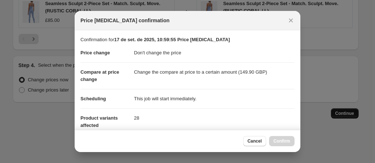
scroll to position [0, 0]
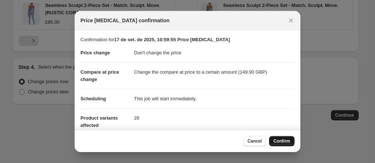
click at [285, 138] on button "Confirm" at bounding box center [281, 141] width 25 height 10
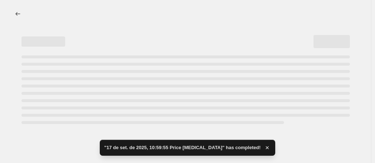
select select "no_change"
select select "to"
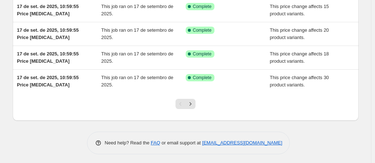
scroll to position [210, 0]
click at [194, 104] on icon "Next" at bounding box center [190, 103] width 7 height 7
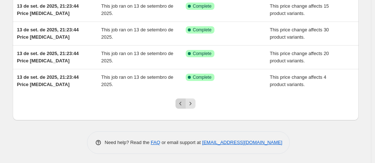
click at [179, 101] on icon "Previous" at bounding box center [180, 103] width 7 height 7
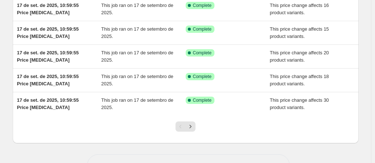
scroll to position [197, 0]
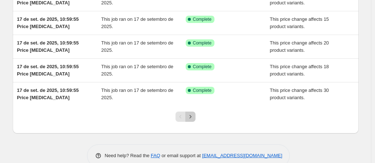
click at [193, 113] on icon "Next" at bounding box center [190, 116] width 7 height 7
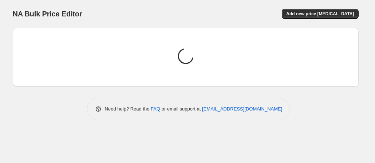
scroll to position [0, 0]
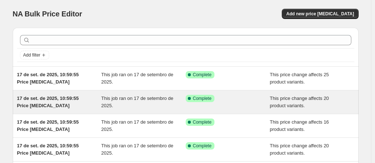
click at [52, 102] on span "17 de set. de 2025, 10:59:55 Price [MEDICAL_DATA]" at bounding box center [48, 101] width 62 height 13
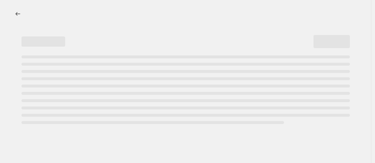
select select "no_change"
select select "to"
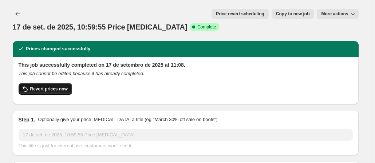
click at [35, 83] on button "Revert prices now" at bounding box center [46, 89] width 54 height 12
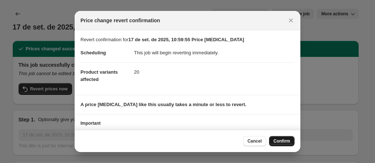
click at [283, 139] on span "Confirm" at bounding box center [281, 141] width 17 height 6
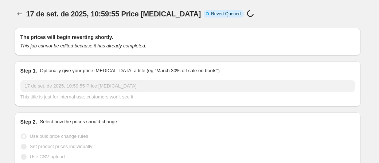
select select "no_change"
select select "to"
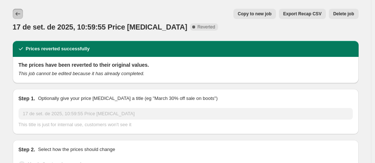
click at [19, 15] on icon "Price change jobs" at bounding box center [17, 13] width 7 height 7
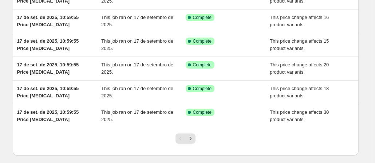
scroll to position [210, 0]
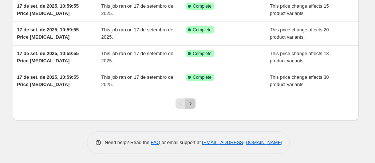
click at [191, 104] on icon "Next" at bounding box center [190, 103] width 7 height 7
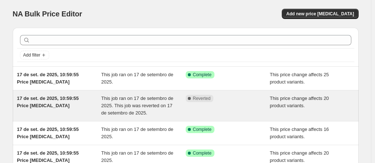
click at [35, 104] on span "17 de set. de 2025, 10:59:55 Price [MEDICAL_DATA]" at bounding box center [48, 101] width 62 height 13
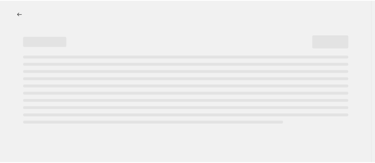
select select "no_change"
select select "to"
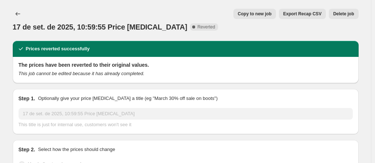
click at [342, 13] on span "Delete job" at bounding box center [343, 14] width 21 height 6
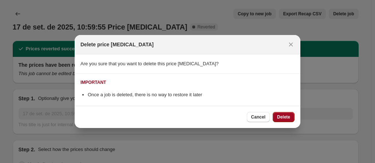
click at [282, 116] on span "Delete" at bounding box center [283, 117] width 13 height 6
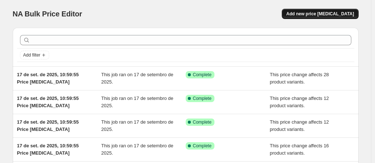
click at [325, 13] on span "Add new price [MEDICAL_DATA]" at bounding box center [320, 14] width 68 height 6
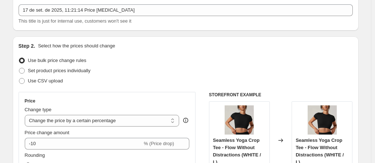
scroll to position [109, 0]
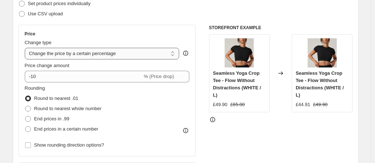
click at [124, 52] on select "Change the price to a certain amount Change the price by a certain amount Chang…" at bounding box center [102, 54] width 155 height 12
select select "no_change"
click at [26, 48] on select "Change the price to a certain amount Change the price by a certain amount Chang…" at bounding box center [102, 54] width 155 height 12
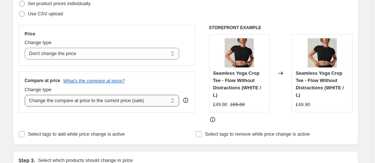
click at [84, 102] on select "Change the compare at price to the current price (sale) Change the compare at p…" at bounding box center [102, 101] width 155 height 12
select select "to"
click at [26, 95] on select "Change the compare at price to the current price (sale) Change the compare at p…" at bounding box center [102, 101] width 155 height 12
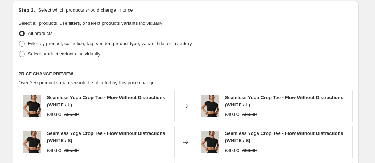
scroll to position [255, 0]
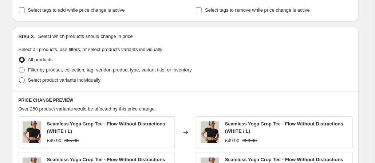
click at [27, 79] on label "Select product variants individually" at bounding box center [60, 80] width 82 height 10
click at [19, 78] on input "Select product variants individually" at bounding box center [19, 77] width 0 height 0
radio input "true"
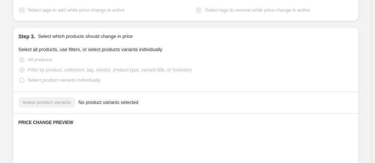
click at [42, 100] on div "Select product variants No product variants selected" at bounding box center [186, 102] width 334 height 10
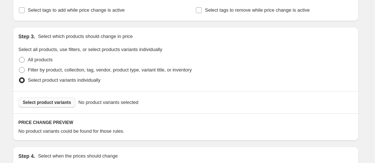
click at [43, 100] on span "Select product variants" at bounding box center [47, 102] width 48 height 6
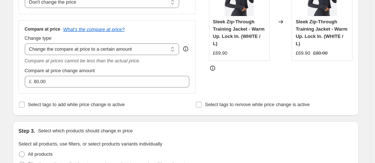
scroll to position [146, 0]
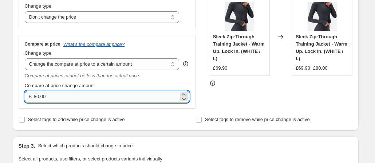
click at [55, 97] on input "80.00" at bounding box center [106, 97] width 145 height 12
type input "139.90"
click at [143, 122] on div "Select tags to add while price change is active" at bounding box center [97, 119] width 157 height 10
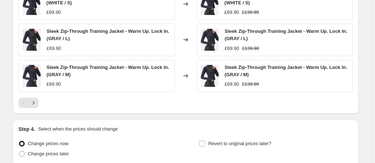
scroll to position [539, 0]
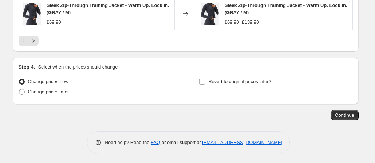
click at [345, 113] on span "Continue" at bounding box center [344, 115] width 19 height 6
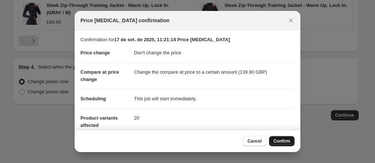
click at [283, 136] on button "Confirm" at bounding box center [281, 141] width 25 height 10
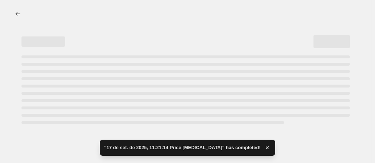
select select "no_change"
select select "to"
